Goal: Find specific page/section: Find specific page/section

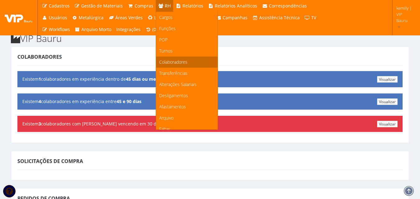
click at [166, 61] on span "Colaboradores" at bounding box center [173, 62] width 28 height 6
